Goal: Check status: Check status

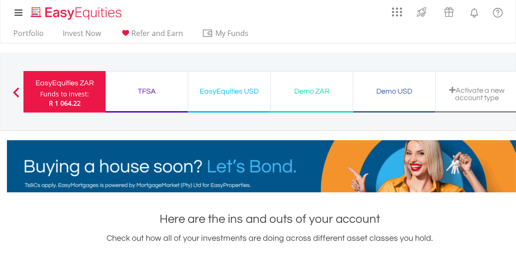
scroll to position [88, 175]
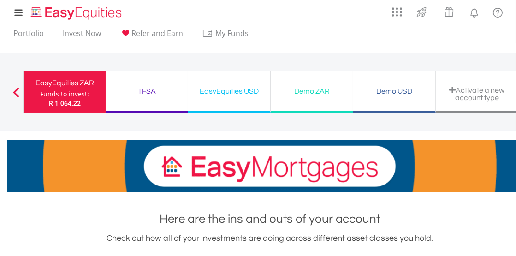
click at [229, 91] on div "EasyEquities USD" at bounding box center [228, 91] width 71 height 13
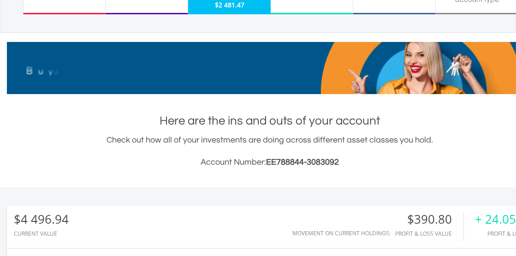
scroll to position [102, 0]
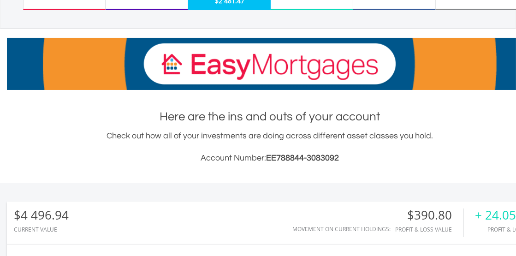
click at [59, 213] on div "$4 496.94" at bounding box center [41, 214] width 55 height 13
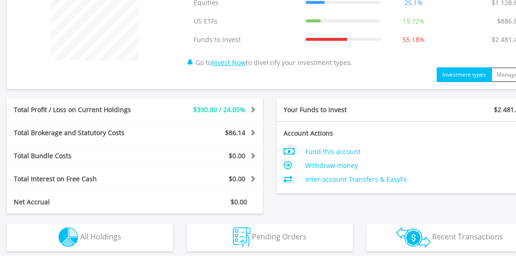
scroll to position [409, 0]
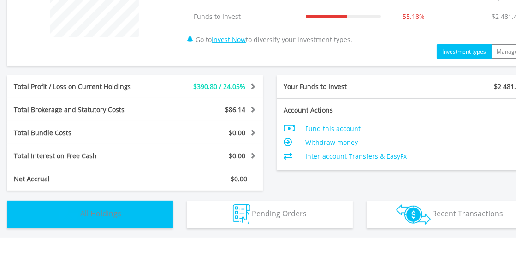
click at [64, 211] on img "button" at bounding box center [69, 214] width 20 height 20
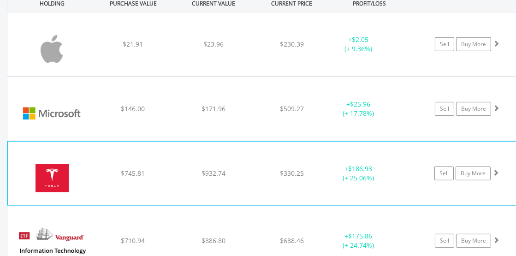
scroll to position [715, 0]
